Goal: Task Accomplishment & Management: Manage account settings

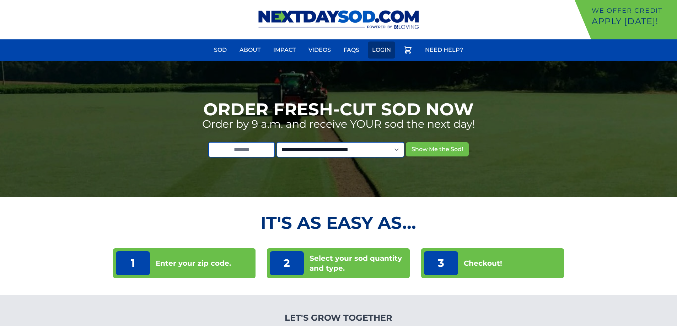
click at [375, 52] on link "Login" at bounding box center [381, 50] width 27 height 17
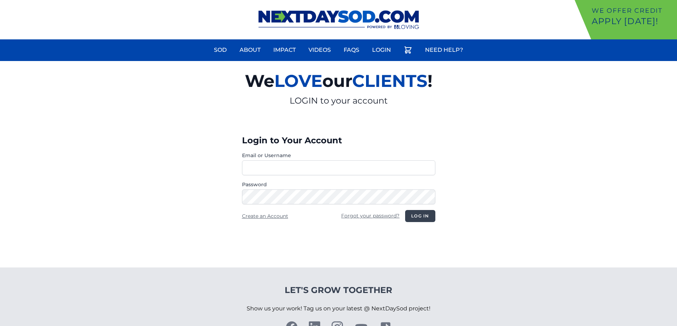
type input "**********"
click at [418, 216] on button "Log in" at bounding box center [420, 216] width 30 height 12
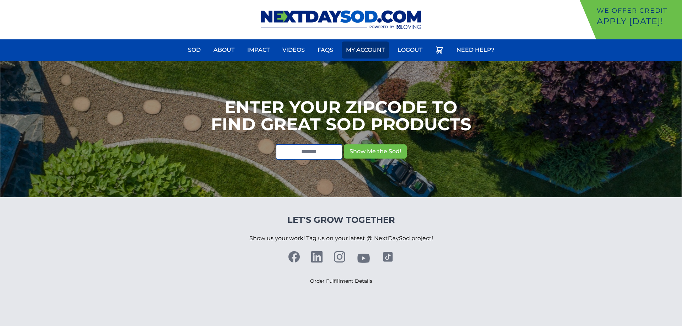
click at [369, 52] on link "My Account" at bounding box center [365, 50] width 47 height 17
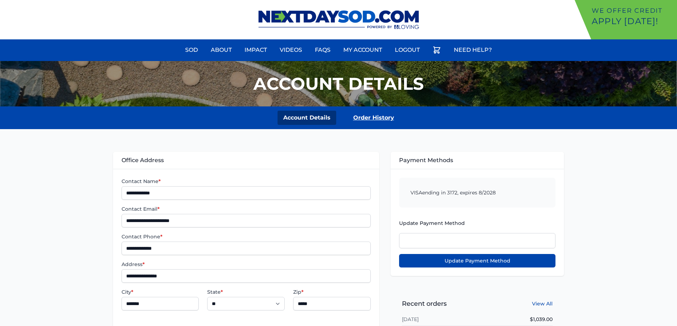
click at [376, 122] on link "Order History" at bounding box center [373, 118] width 52 height 14
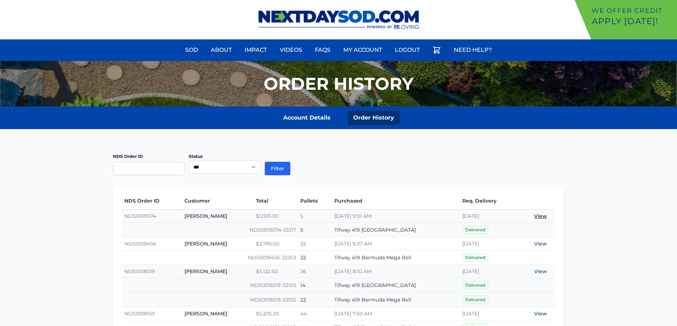
click at [544, 218] on link "View" at bounding box center [540, 216] width 13 height 6
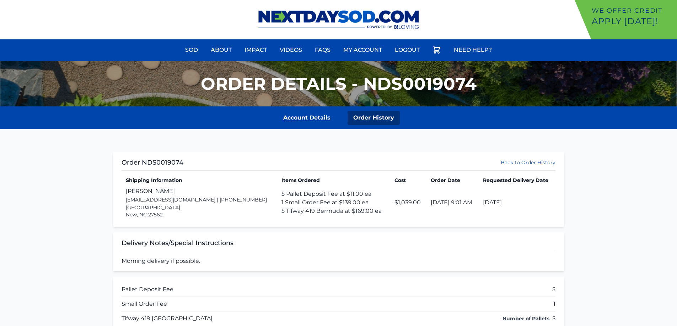
click at [306, 119] on link "Account Details" at bounding box center [306, 118] width 59 height 14
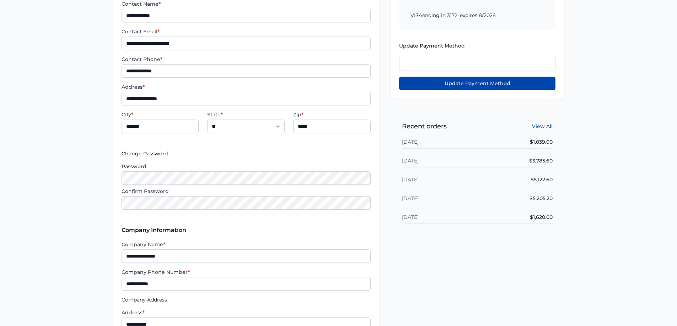
scroll to position [118, 0]
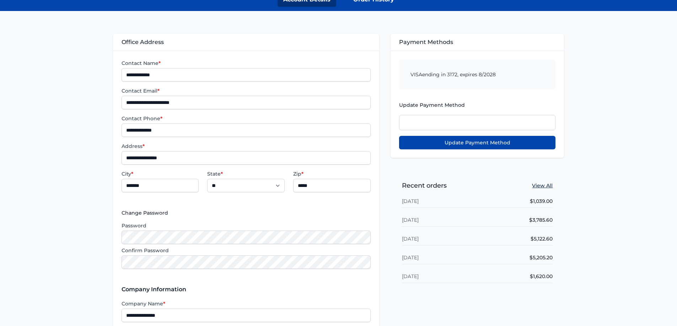
click at [543, 187] on link "View All" at bounding box center [542, 185] width 21 height 7
